Goal: Task Accomplishment & Management: Use online tool/utility

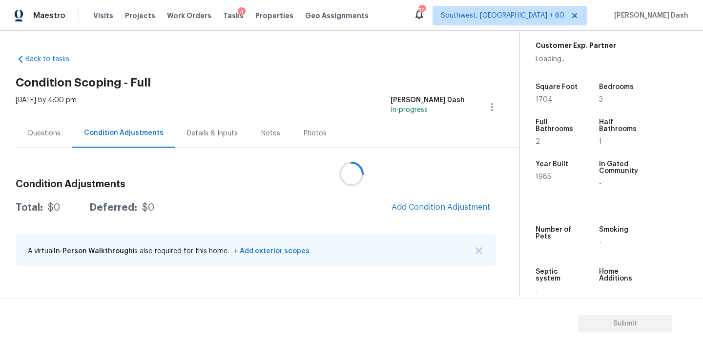
scroll to position [240, 0]
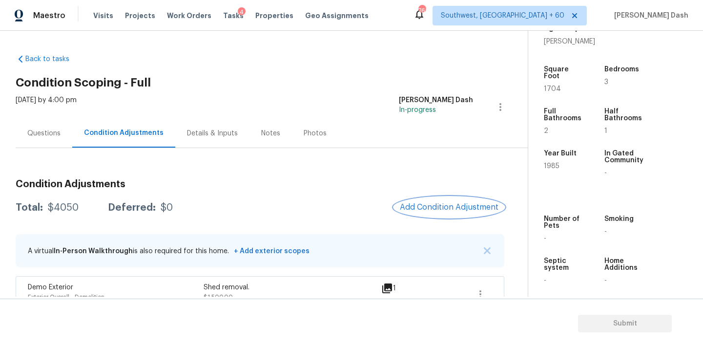
click at [435, 203] on span "Add Condition Adjustment" at bounding box center [449, 207] width 99 height 9
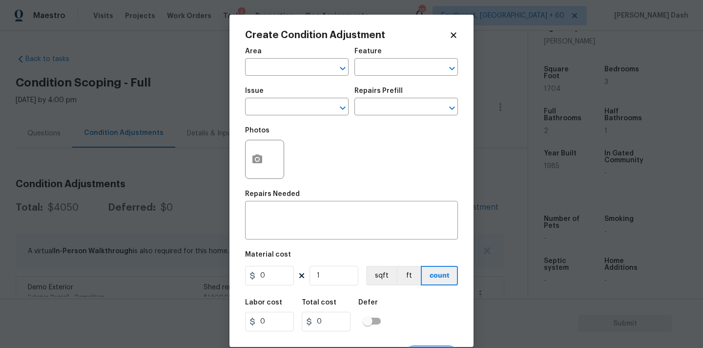
click at [257, 179] on div at bounding box center [264, 159] width 39 height 39
click at [257, 168] on button "button" at bounding box center [257, 159] width 23 height 38
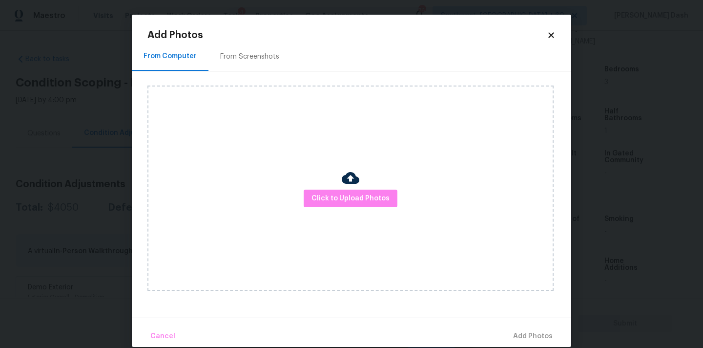
click at [359, 213] on div "Click to Upload Photos" at bounding box center [350, 187] width 406 height 205
click at [358, 203] on span "Click to Upload Photos" at bounding box center [350, 198] width 78 height 12
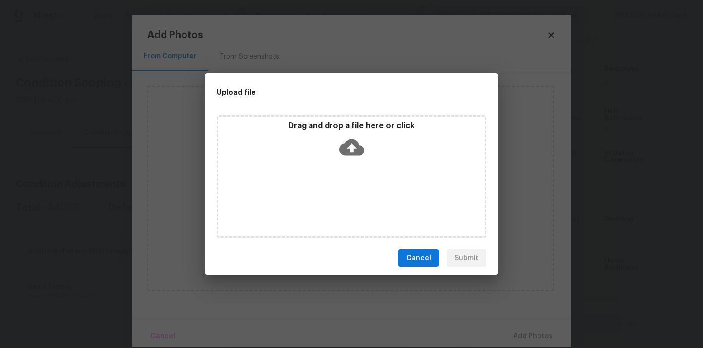
click at [358, 203] on div "Drag and drop a file here or click" at bounding box center [352, 176] width 270 height 122
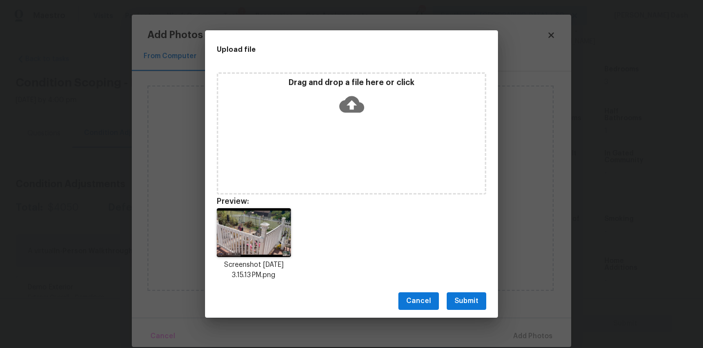
click at [478, 300] on span "Submit" at bounding box center [467, 301] width 24 height 12
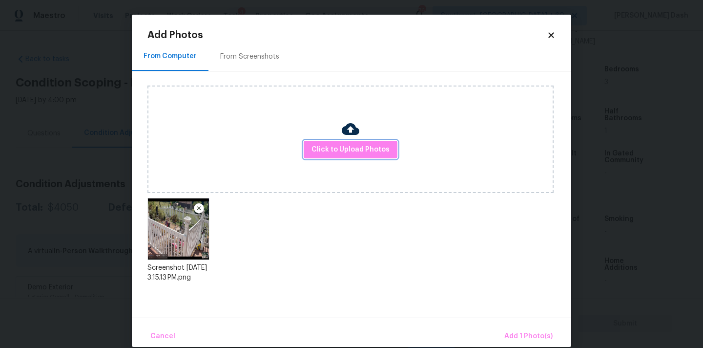
click at [515, 319] on div "Cancel Add 1 Photo(s)" at bounding box center [351, 331] width 439 height 29
click at [519, 327] on button "Add 1 Photo(s)" at bounding box center [528, 336] width 56 height 21
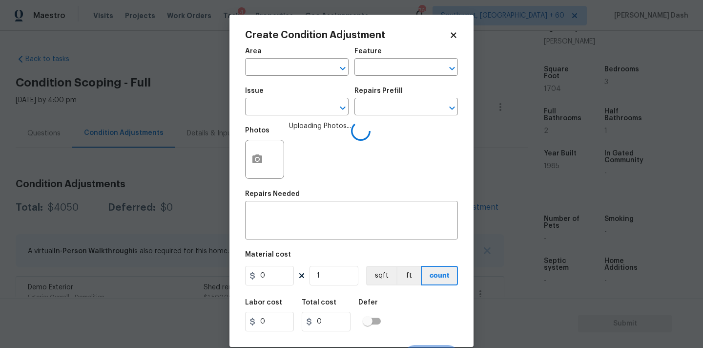
click at [320, 81] on span "Area ​" at bounding box center [297, 62] width 104 height 40
click at [312, 67] on input "text" at bounding box center [283, 68] width 76 height 15
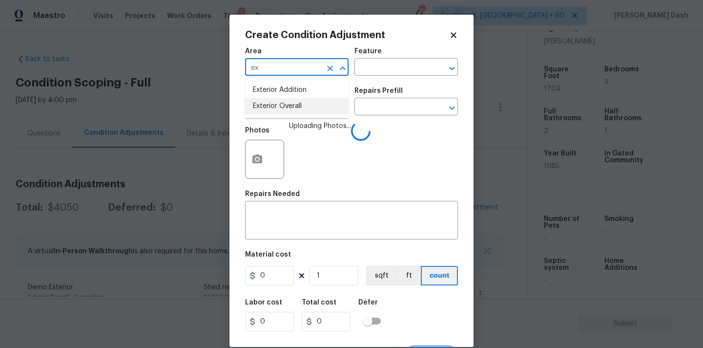
click at [294, 107] on li "Exterior Overall" at bounding box center [297, 106] width 104 height 16
type input "Exterior Overall"
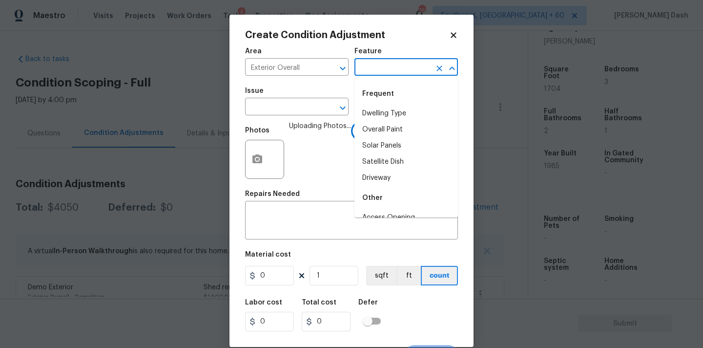
click at [371, 64] on input "text" at bounding box center [392, 68] width 76 height 15
type input "ove"
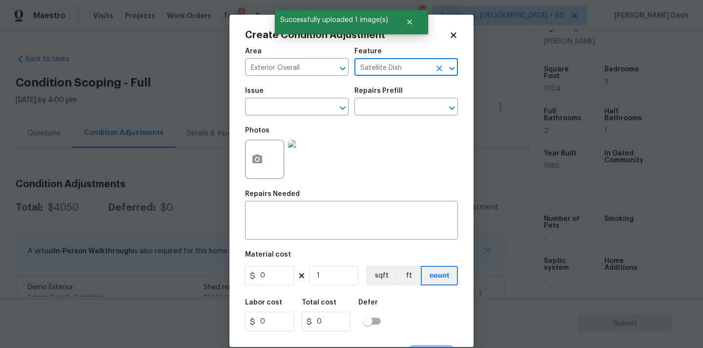
click at [404, 73] on input "Satellite Dish" at bounding box center [392, 68] width 76 height 15
click at [399, 67] on input "Satellite Dishe" at bounding box center [392, 68] width 76 height 15
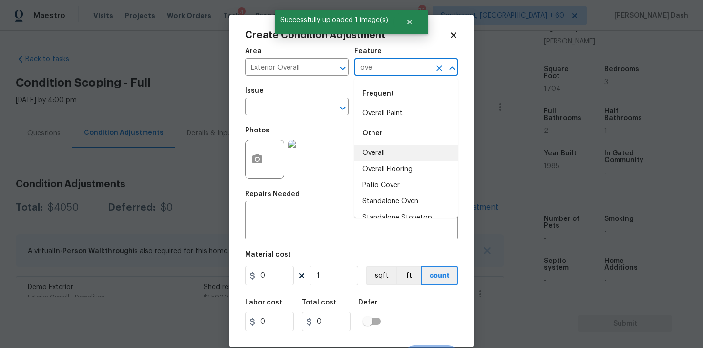
click at [379, 146] on li "Overall" at bounding box center [406, 153] width 104 height 16
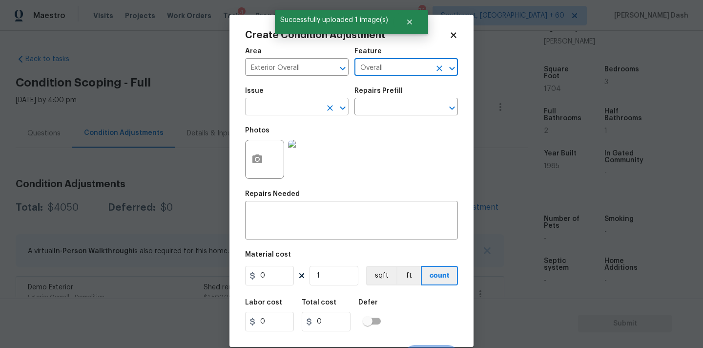
click at [326, 111] on icon "Clear" at bounding box center [330, 108] width 10 height 10
type input "Overall"
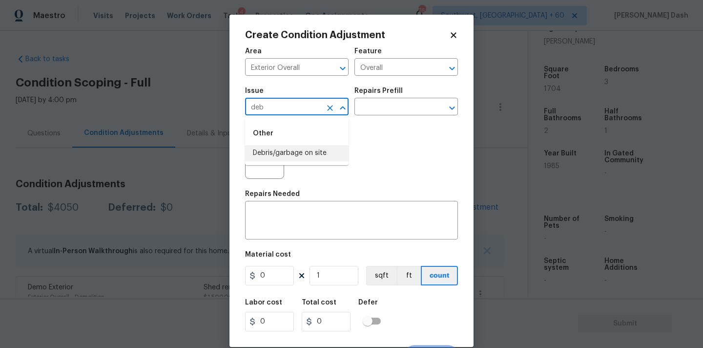
click at [312, 146] on li "Debris/garbage on site" at bounding box center [297, 153] width 104 height 16
type input "Debris/garbage on site"
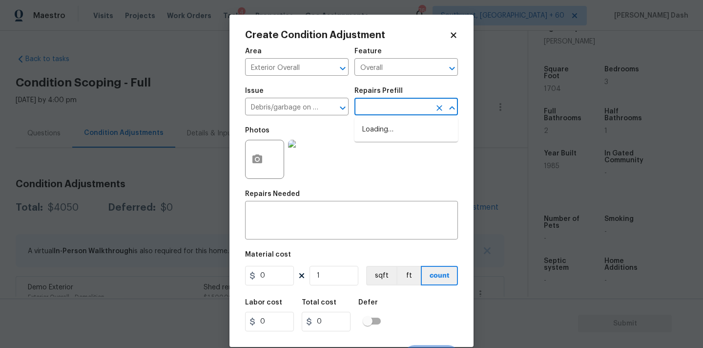
click at [381, 103] on input "text" at bounding box center [392, 107] width 76 height 15
click at [376, 134] on li "Remove debris/garbage $39.00" at bounding box center [406, 135] width 104 height 26
type textarea "Remove, haul off, and properly dispose of any debris left by seller to offsite …"
type input "39"
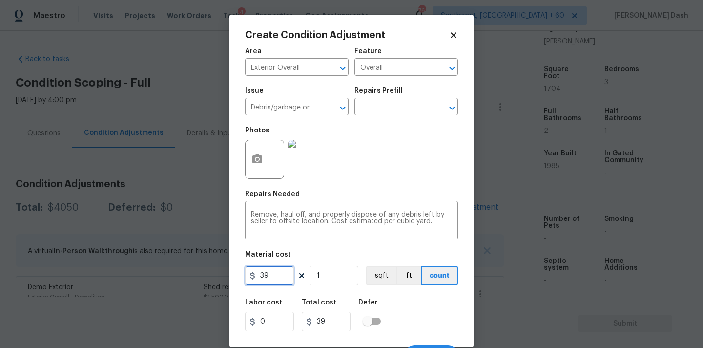
click at [268, 271] on input "39" at bounding box center [269, 276] width 49 height 20
type input "250"
click at [393, 316] on div "Labor cost 0 Total cost 250 Defer" at bounding box center [351, 315] width 213 height 44
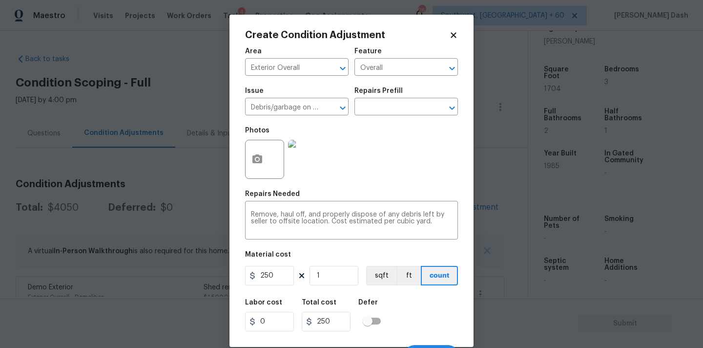
scroll to position [17, 0]
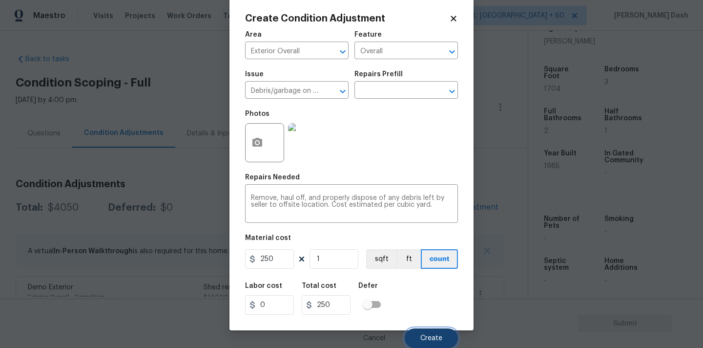
click at [442, 341] on button "Create" at bounding box center [431, 338] width 53 height 20
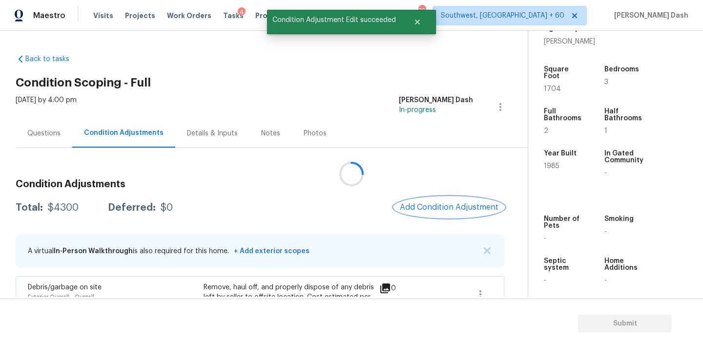
scroll to position [0, 0]
click at [438, 203] on span "Add Condition Adjustment" at bounding box center [449, 207] width 99 height 9
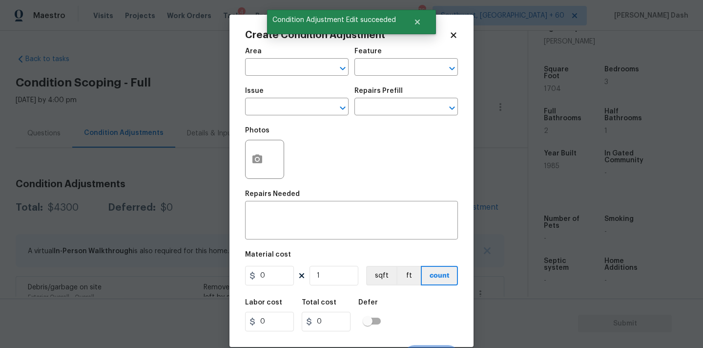
click at [286, 60] on div "Area" at bounding box center [297, 54] width 104 height 13
click at [289, 61] on input "text" at bounding box center [283, 68] width 76 height 15
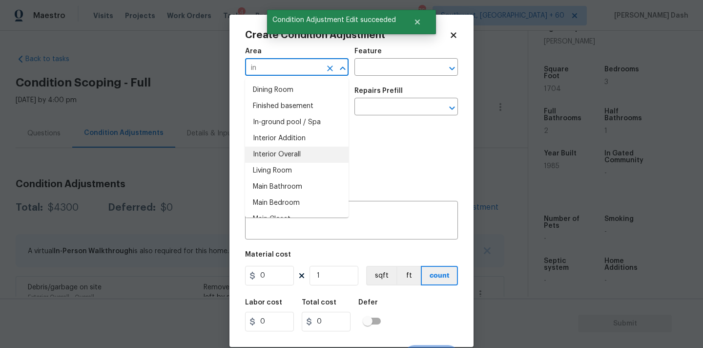
click at [285, 152] on li "Interior Overall" at bounding box center [297, 154] width 104 height 16
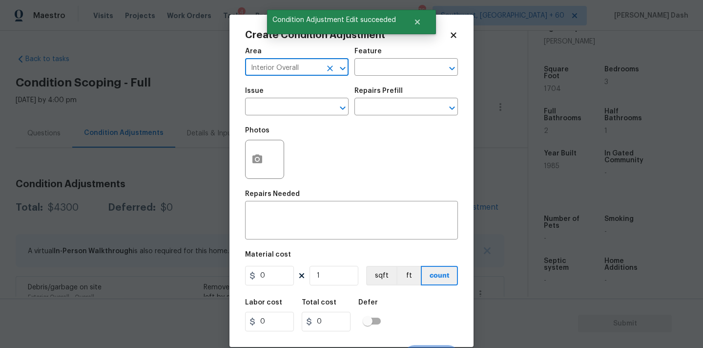
type input "Interior Overall"
click at [252, 161] on icon "button" at bounding box center [257, 159] width 12 height 12
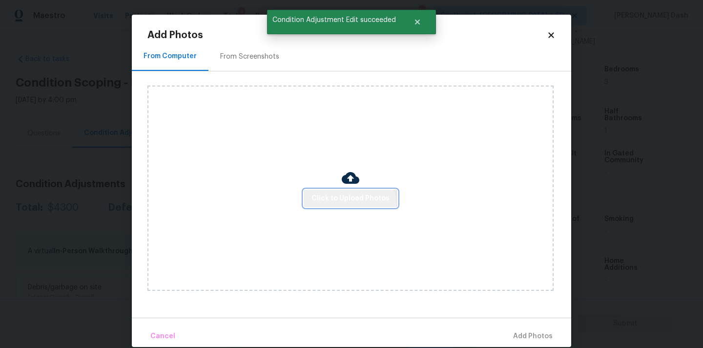
click at [345, 207] on button "Click to Upload Photos" at bounding box center [351, 198] width 94 height 18
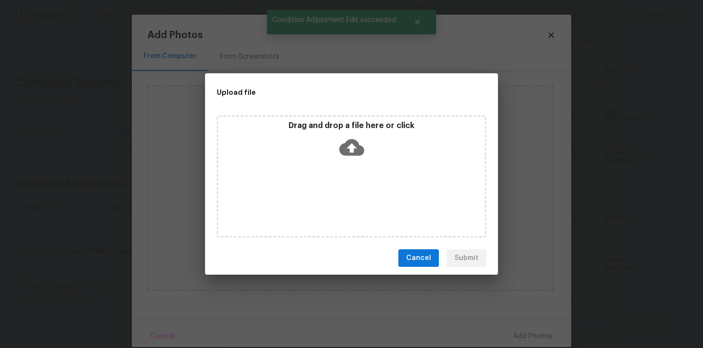
click at [345, 205] on div "Drag and drop a file here or click" at bounding box center [352, 176] width 270 height 122
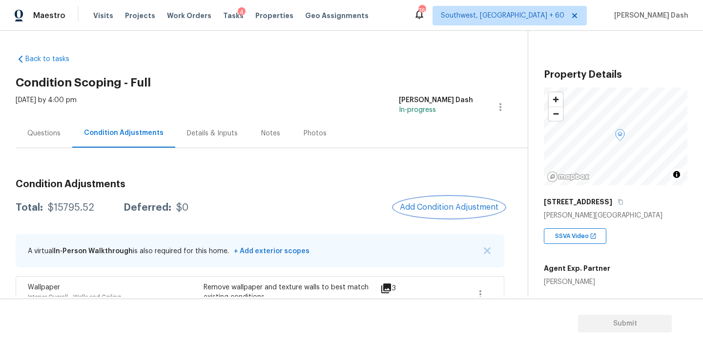
click at [437, 201] on button "Add Condition Adjustment" at bounding box center [449, 207] width 110 height 21
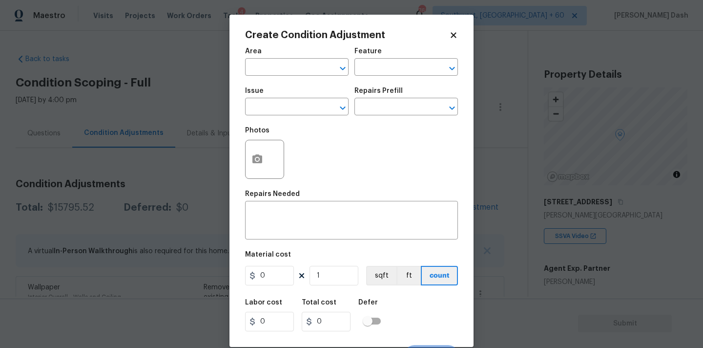
click at [309, 76] on span "Area ​" at bounding box center [297, 62] width 104 height 40
click at [309, 73] on input "text" at bounding box center [283, 68] width 76 height 15
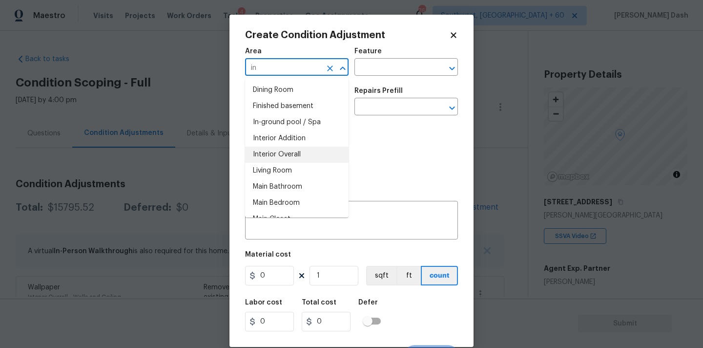
click at [292, 157] on li "Interior Overall" at bounding box center [297, 154] width 104 height 16
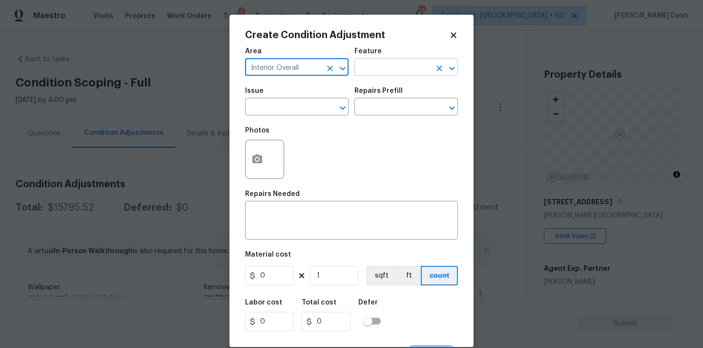
type input "Interior Overall"
click at [375, 62] on input "text" at bounding box center [392, 68] width 76 height 15
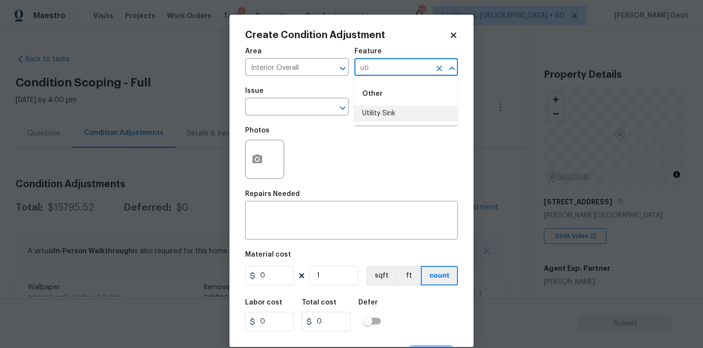
click at [384, 109] on li "Utility Sink" at bounding box center [406, 113] width 104 height 16
type input "Utility Sink"
click at [313, 70] on input "Interior Overall" at bounding box center [283, 68] width 76 height 15
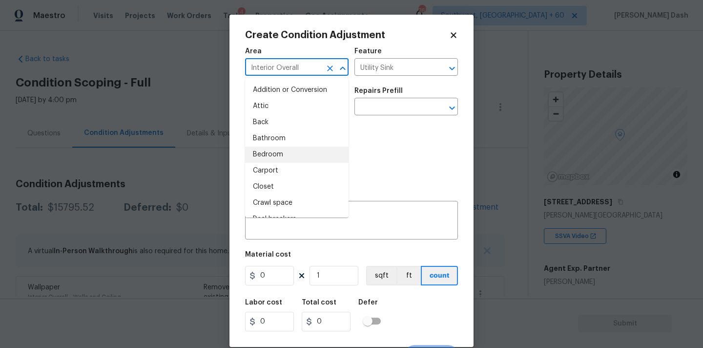
click at [313, 70] on input "Interior Overall" at bounding box center [283, 68] width 76 height 15
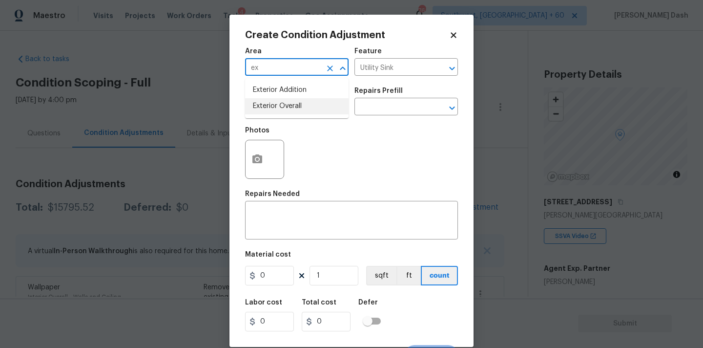
click at [303, 99] on li "Exterior Overall" at bounding box center [297, 106] width 104 height 16
type input "Exterior Overall"
click at [275, 106] on input "text" at bounding box center [283, 107] width 76 height 15
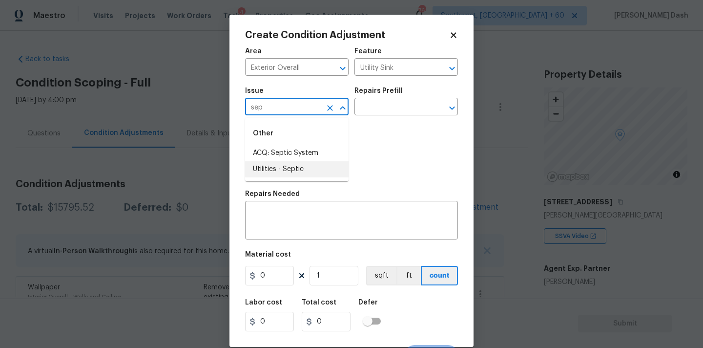
click at [264, 174] on li "Utilities - Septic" at bounding box center [297, 169] width 104 height 16
type input "Utilities - Septic"
click at [372, 108] on input "text" at bounding box center [392, 107] width 76 height 15
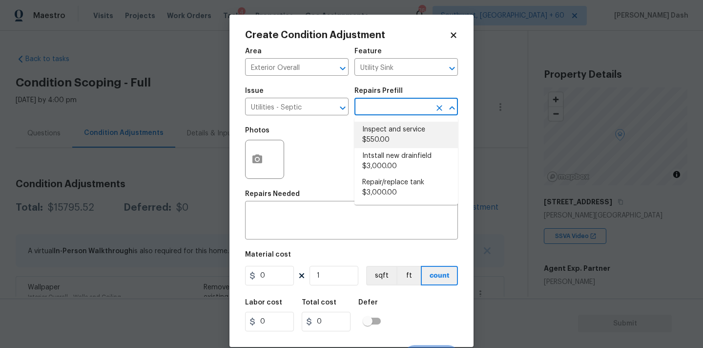
click at [370, 143] on li "Inspect and service $550.00" at bounding box center [406, 135] width 104 height 26
type textarea "Pump and inspect septic tank and provide clean bill of health from specialist c…"
type input "550"
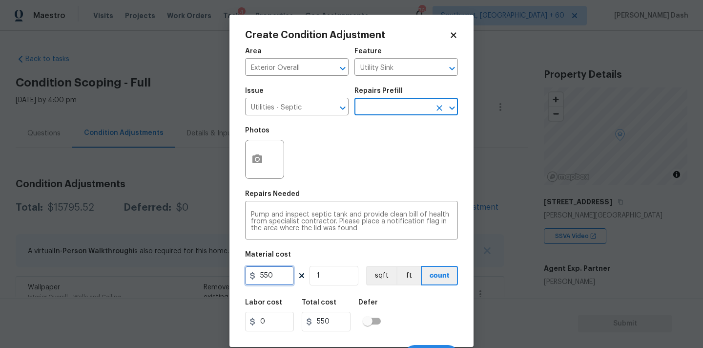
click at [281, 278] on input "550" at bounding box center [269, 276] width 49 height 20
type input "2000"
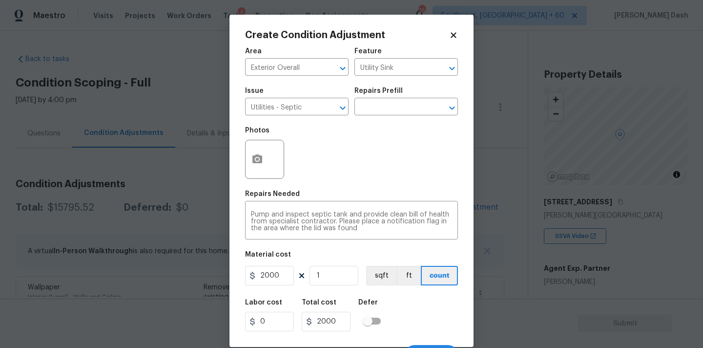
click at [397, 321] on div "Labor cost 0 Total cost 2000 Defer" at bounding box center [351, 315] width 213 height 44
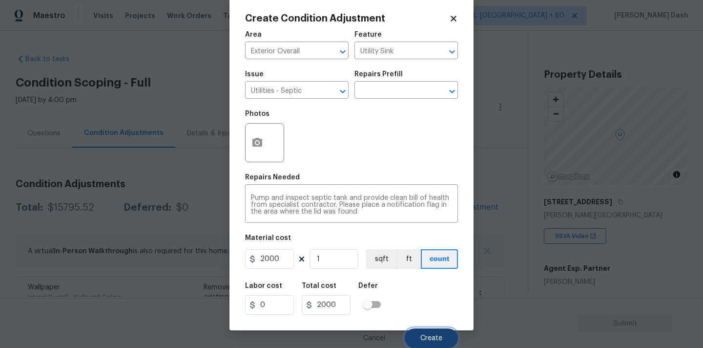
click at [428, 337] on span "Create" at bounding box center [431, 337] width 22 height 7
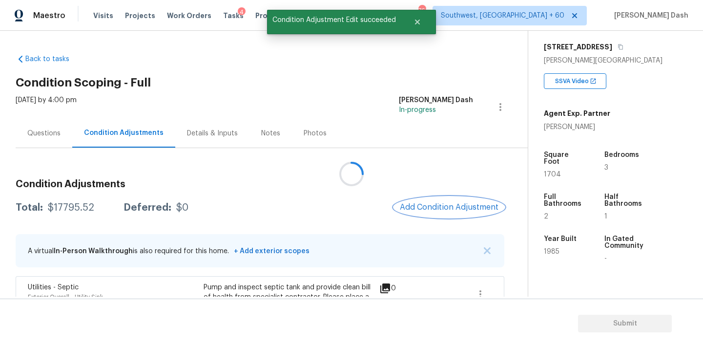
scroll to position [189, 0]
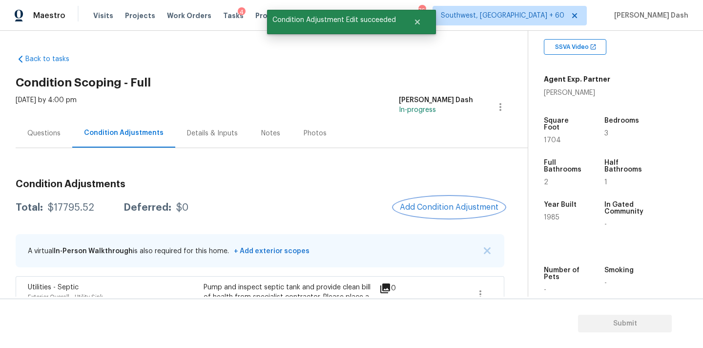
click at [477, 213] on button "Add Condition Adjustment" at bounding box center [449, 207] width 110 height 21
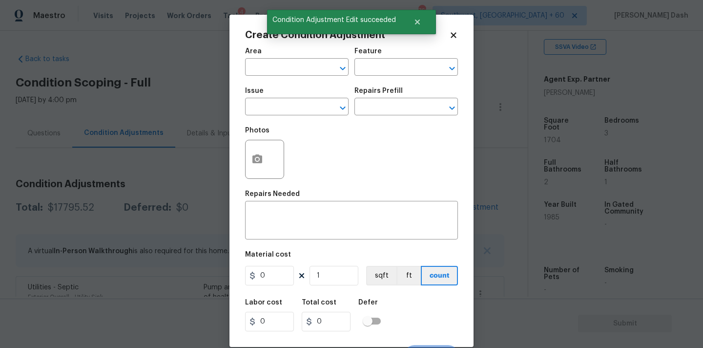
click at [210, 158] on body "Maestro Visits Projects Work Orders Tasks 4 Properties Geo Assignments 761 Sout…" at bounding box center [351, 174] width 703 height 348
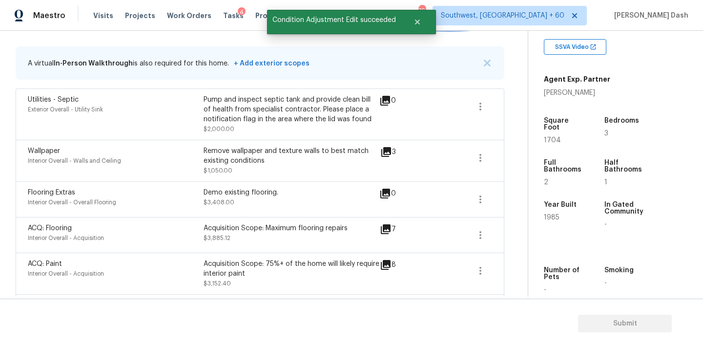
scroll to position [187, 0]
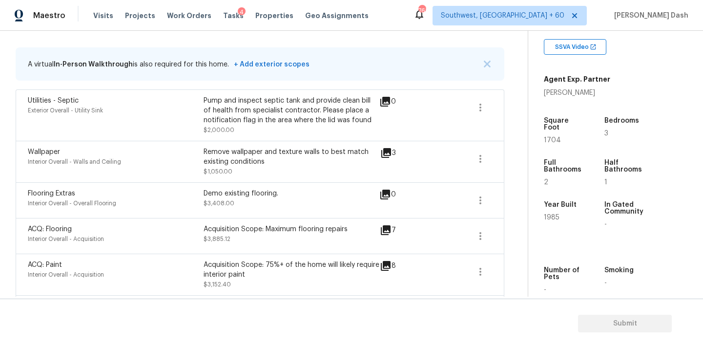
click at [439, 33] on div "Condition Adjustments Total: $17795.52 Deferred: $0 Add Condition Adjustment A …" at bounding box center [260, 332] width 489 height 694
click at [440, 30] on div "Maestro Visits Projects Work Orders Tasks 4 Properties Geo Assignments 761 Sout…" at bounding box center [351, 15] width 703 height 31
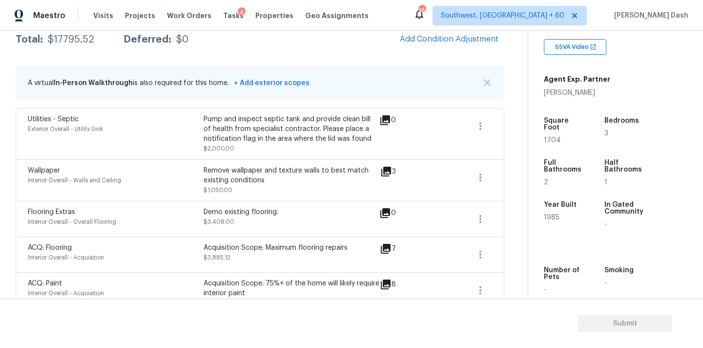
scroll to position [161, 0]
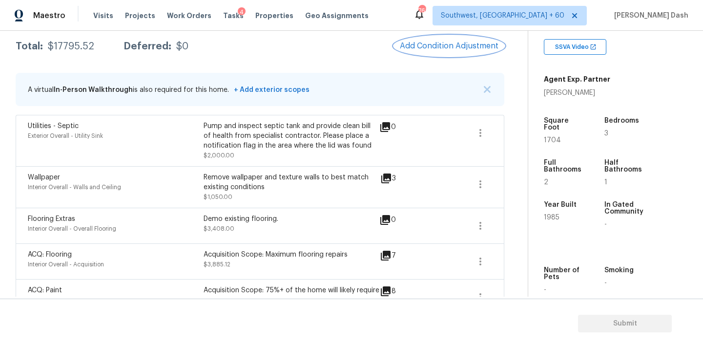
click at [439, 43] on span "Add Condition Adjustment" at bounding box center [449, 46] width 99 height 9
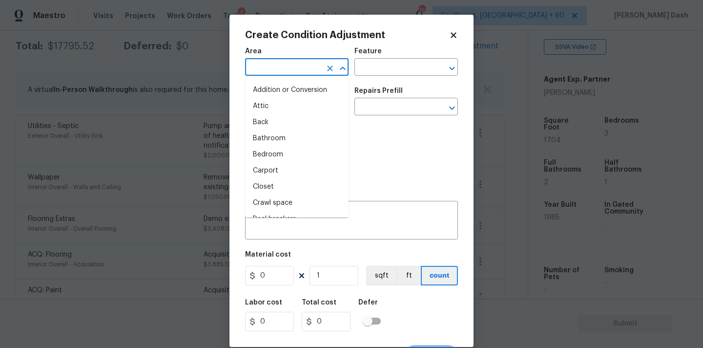
click at [313, 75] on input "text" at bounding box center [283, 68] width 76 height 15
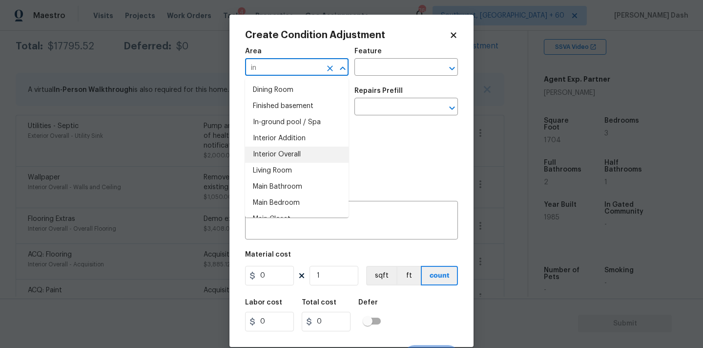
click at [291, 154] on li "Interior Overall" at bounding box center [297, 154] width 104 height 16
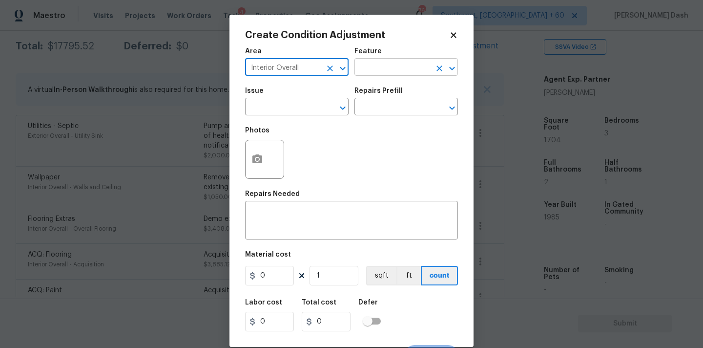
type input "Interior Overall"
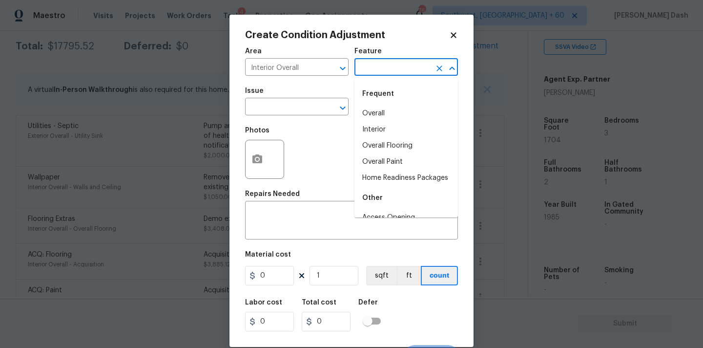
click at [384, 62] on input "text" at bounding box center [392, 68] width 76 height 15
click at [369, 104] on div "Other" at bounding box center [406, 93] width 104 height 23
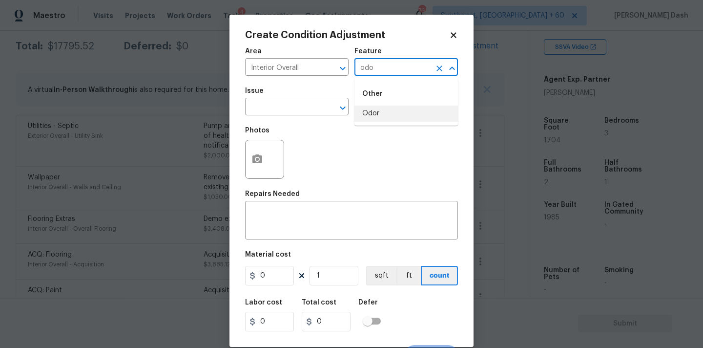
click at [369, 111] on li "Odor" at bounding box center [406, 113] width 104 height 16
type input "Odor"
click at [314, 111] on input "text" at bounding box center [283, 107] width 76 height 15
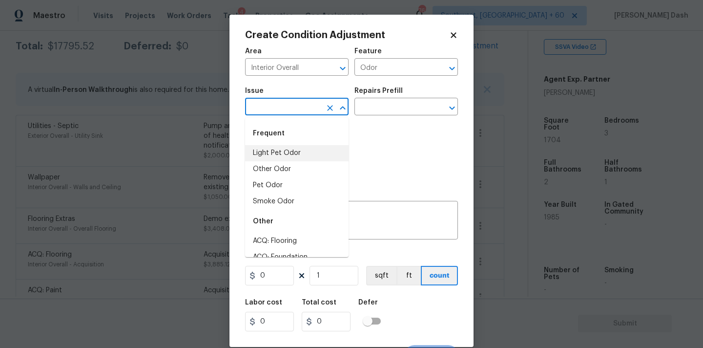
click at [305, 151] on li "Light Pet Odor" at bounding box center [297, 153] width 104 height 16
type input "Light Pet Odor"
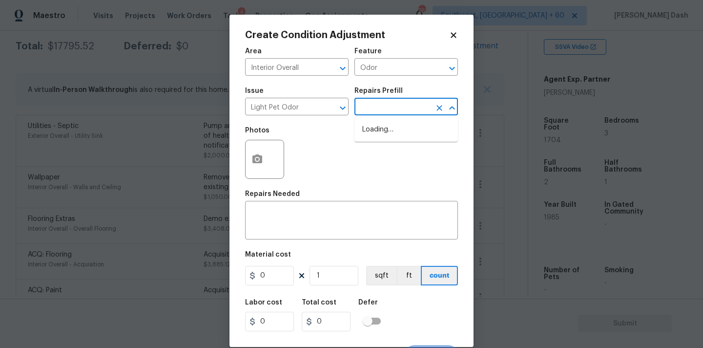
click at [377, 103] on input "text" at bounding box center [392, 107] width 76 height 15
click at [377, 125] on li "Acquisition Scope: 1-2 pets present $575.00" at bounding box center [406, 135] width 104 height 26
type textarea "Acquisition Scope: 1-2 pets present"
type input "575"
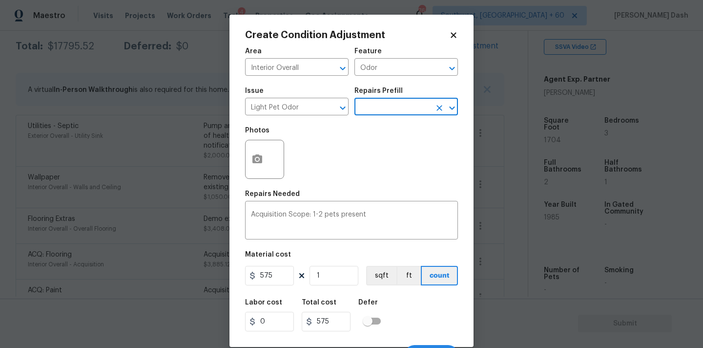
scroll to position [17, 0]
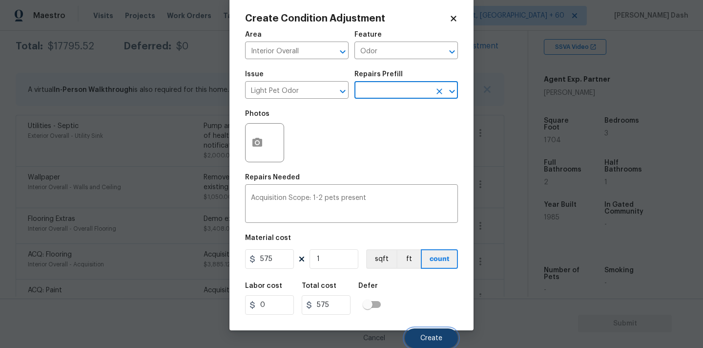
click at [432, 345] on button "Create" at bounding box center [431, 338] width 53 height 20
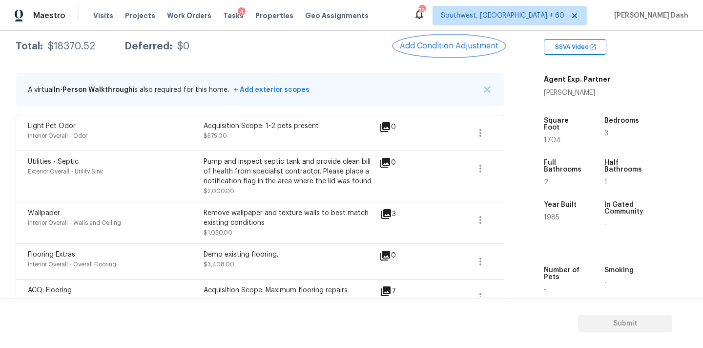
scroll to position [103, 0]
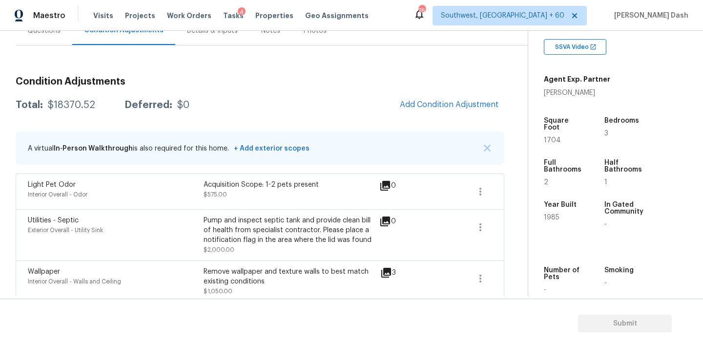
click at [53, 40] on div "Questions" at bounding box center [44, 30] width 57 height 29
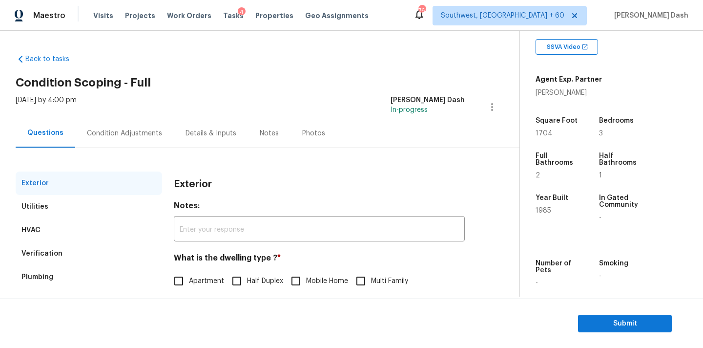
scroll to position [123, 0]
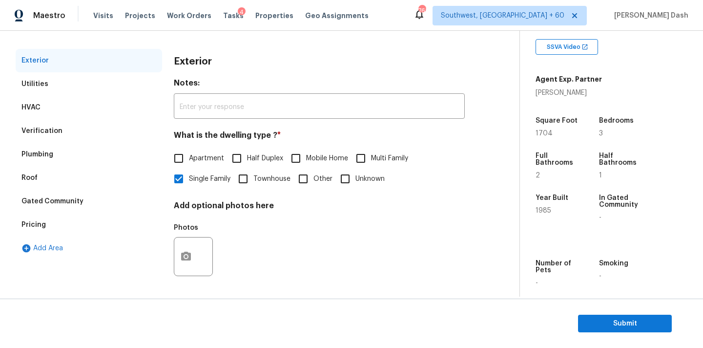
click at [39, 226] on div "Pricing" at bounding box center [33, 225] width 24 height 10
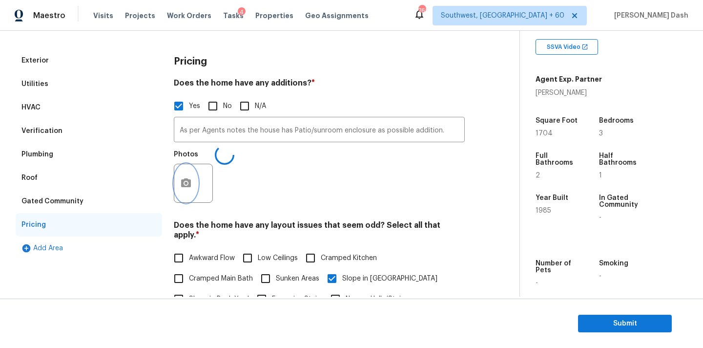
click at [187, 176] on button "button" at bounding box center [185, 183] width 23 height 38
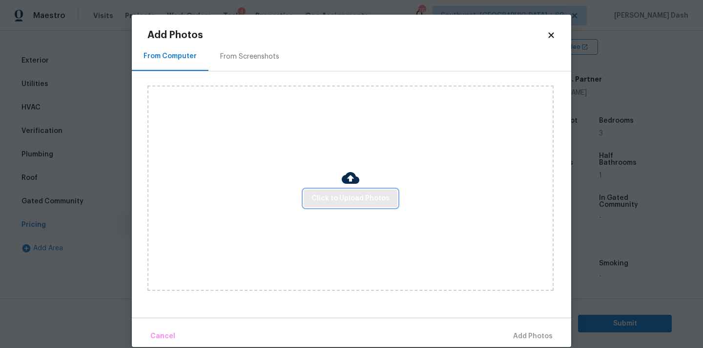
click at [322, 196] on span "Click to Upload Photos" at bounding box center [350, 198] width 78 height 12
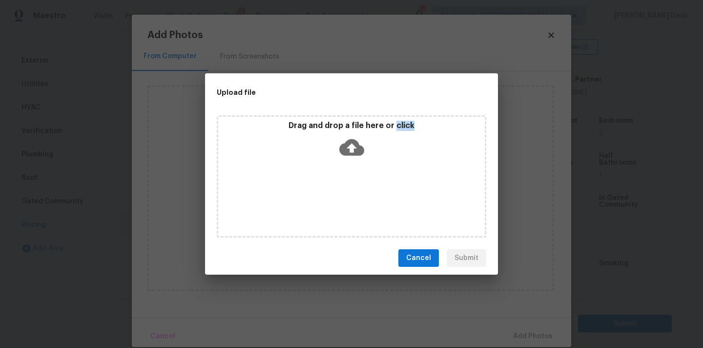
click at [322, 196] on div "Drag and drop a file here or click" at bounding box center [352, 176] width 270 height 122
